Goal: Find specific page/section: Find specific page/section

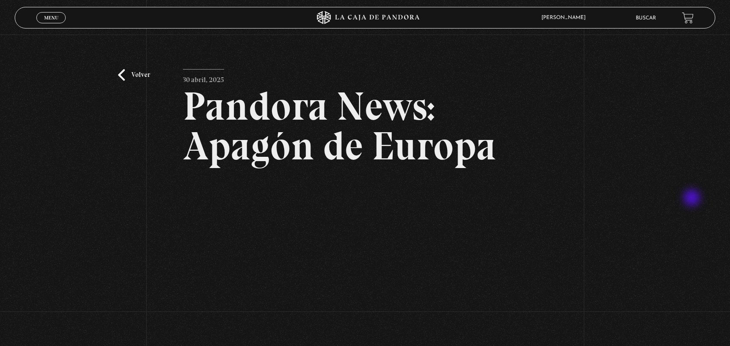
scroll to position [123, 0]
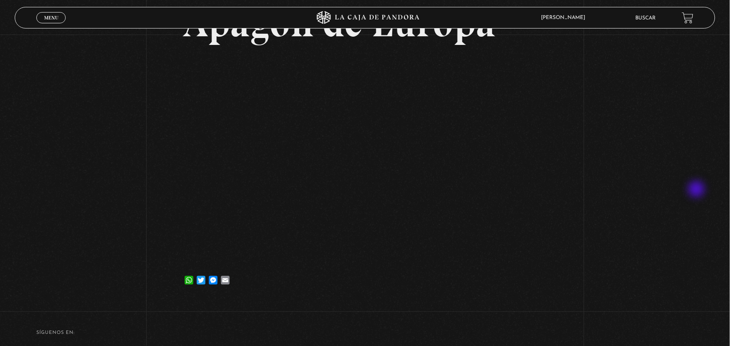
drag, startPoint x: 693, startPoint y: 198, endPoint x: 697, endPoint y: 190, distance: 8.9
click at [697, 190] on div "Volver 30 abril, 2025 Pandora News: Apagón de Europa WhatsApp Twitter Messenger…" at bounding box center [365, 105] width 730 height 389
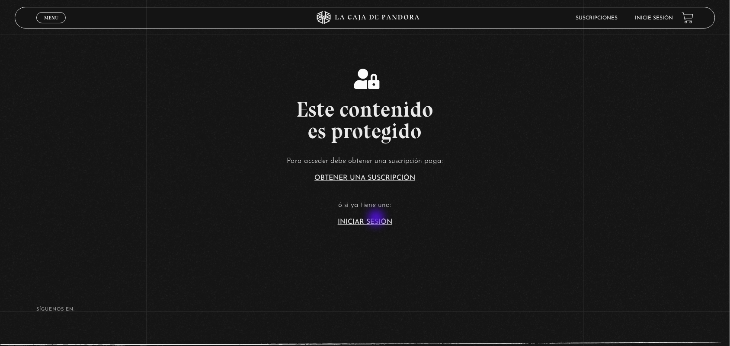
click at [377, 220] on link "Iniciar Sesión" at bounding box center [365, 222] width 54 height 7
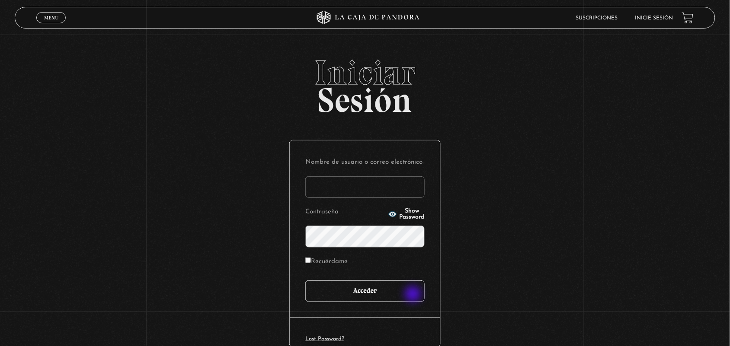
type input "ANGE-LU"
click at [413, 295] on input "Acceder" at bounding box center [364, 292] width 119 height 22
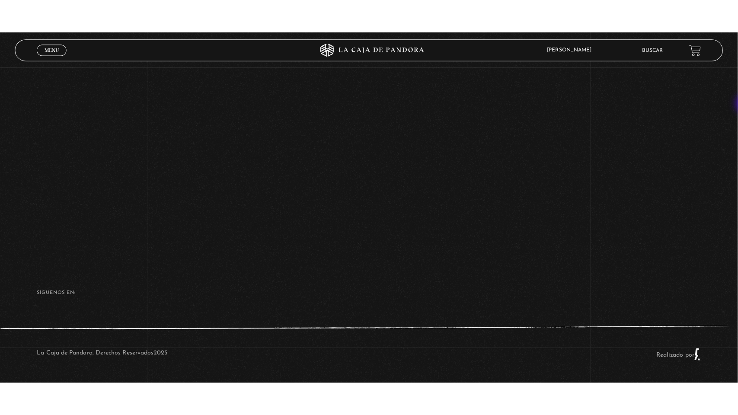
scroll to position [64, 0]
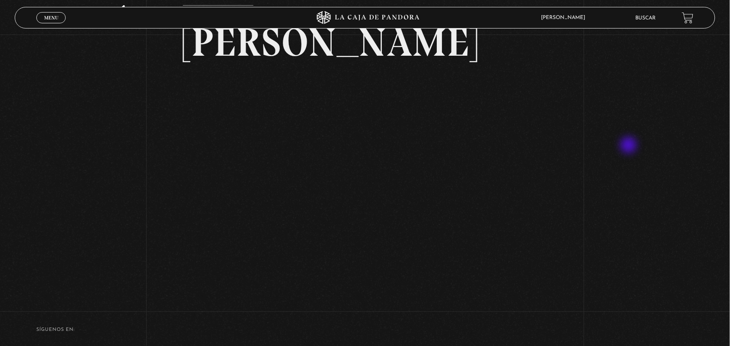
click at [629, 146] on div "Volver Setiembre 4 - 830pm CR Maria Gabriela de Faria" at bounding box center [365, 134] width 730 height 327
